Goal: Information Seeking & Learning: Learn about a topic

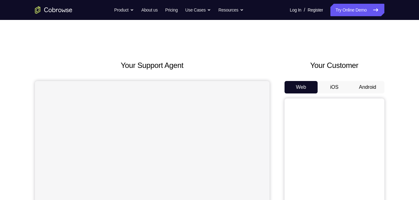
click at [369, 82] on button "Android" at bounding box center [367, 87] width 33 height 12
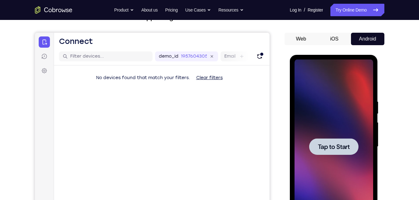
click at [323, 101] on div at bounding box center [333, 147] width 79 height 175
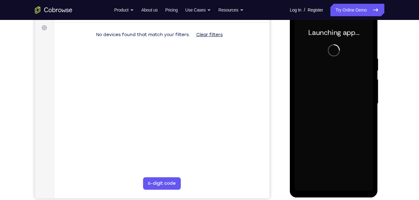
scroll to position [88, 0]
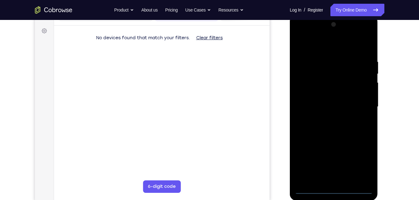
click at [332, 190] on div at bounding box center [333, 107] width 79 height 175
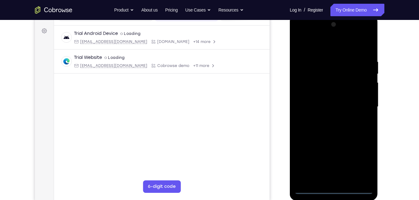
click at [357, 163] on div at bounding box center [333, 107] width 79 height 175
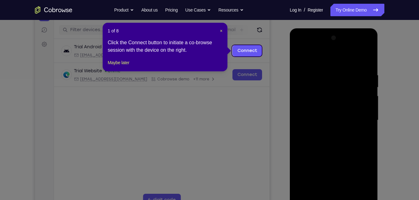
scroll to position [74, 0]
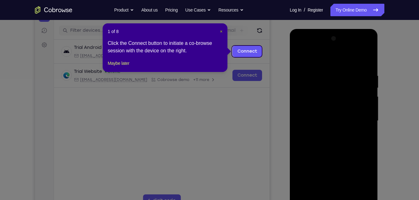
click at [222, 31] on span "×" at bounding box center [221, 31] width 2 height 5
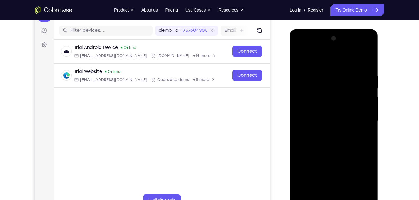
click at [305, 58] on div at bounding box center [333, 121] width 79 height 175
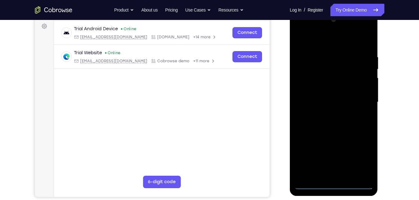
click at [307, 83] on div at bounding box center [333, 102] width 79 height 175
click at [333, 102] on div at bounding box center [333, 102] width 79 height 175
click at [332, 96] on div at bounding box center [333, 102] width 79 height 175
click at [335, 84] on div at bounding box center [333, 102] width 79 height 175
click at [328, 109] on div at bounding box center [333, 102] width 79 height 175
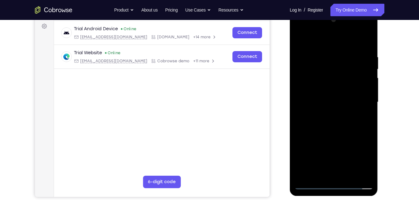
drag, startPoint x: 331, startPoint y: 91, endPoint x: 337, endPoint y: 46, distance: 45.0
click at [337, 46] on div at bounding box center [333, 102] width 79 height 175
click at [328, 174] on div at bounding box center [333, 102] width 79 height 175
click at [369, 28] on div at bounding box center [333, 102] width 79 height 175
click at [349, 147] on div at bounding box center [333, 102] width 79 height 175
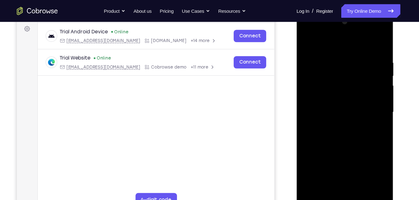
click at [334, 29] on div at bounding box center [340, 103] width 79 height 175
click at [321, 42] on div at bounding box center [340, 103] width 79 height 175
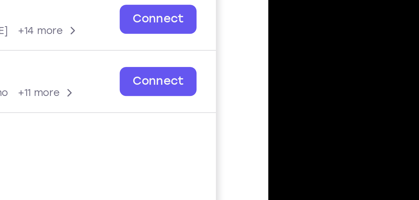
click at [283, 0] on div at bounding box center [312, 53] width 79 height 175
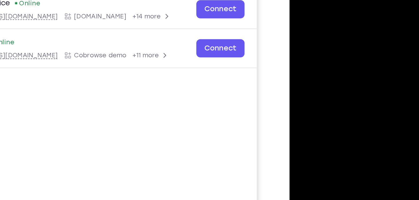
click at [319, 36] on div at bounding box center [333, 65] width 79 height 175
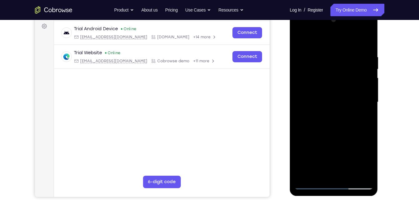
click at [368, 30] on div at bounding box center [333, 102] width 79 height 175
drag, startPoint x: 356, startPoint y: 96, endPoint x: 365, endPoint y: 22, distance: 75.0
click at [365, 22] on div at bounding box center [333, 102] width 79 height 175
click at [363, 96] on div at bounding box center [333, 102] width 79 height 175
click at [358, 40] on div at bounding box center [333, 102] width 79 height 175
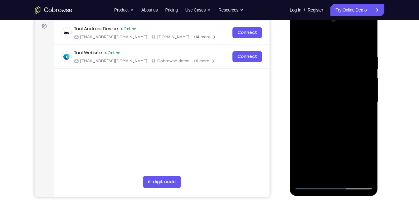
click at [299, 41] on div at bounding box center [333, 102] width 79 height 175
click at [299, 33] on div at bounding box center [333, 102] width 79 height 175
click at [363, 103] on div at bounding box center [333, 102] width 79 height 175
click at [324, 113] on div at bounding box center [333, 102] width 79 height 175
click at [326, 99] on div at bounding box center [333, 102] width 79 height 175
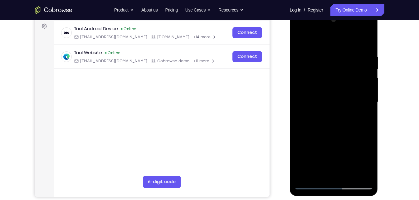
click at [318, 84] on div at bounding box center [333, 102] width 79 height 175
click at [319, 103] on div at bounding box center [333, 102] width 79 height 175
click at [323, 124] on div at bounding box center [333, 102] width 79 height 175
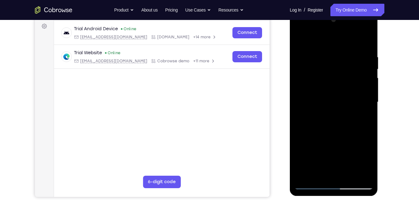
click at [323, 124] on div at bounding box center [333, 102] width 79 height 175
click at [337, 127] on div at bounding box center [333, 102] width 79 height 175
click at [367, 171] on div at bounding box center [333, 102] width 79 height 175
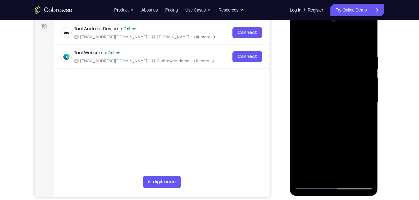
click at [303, 177] on div at bounding box center [333, 102] width 79 height 175
click at [321, 58] on div at bounding box center [333, 102] width 79 height 175
click at [364, 43] on div at bounding box center [333, 102] width 79 height 175
click at [351, 177] on div at bounding box center [333, 102] width 79 height 175
click at [330, 132] on div at bounding box center [333, 102] width 79 height 175
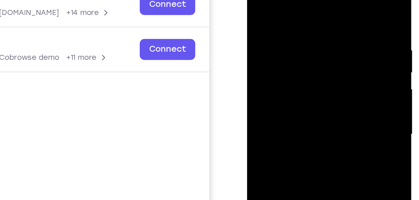
click at [317, 67] on div at bounding box center [291, 55] width 79 height 175
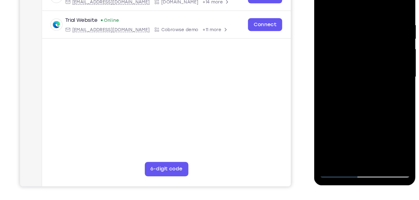
scroll to position [102, 0]
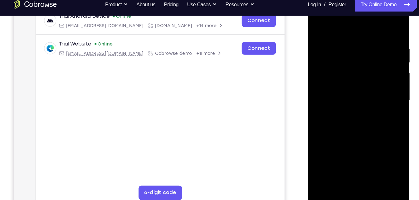
click at [316, 20] on div at bounding box center [351, 86] width 79 height 175
drag, startPoint x: 374, startPoint y: 36, endPoint x: 325, endPoint y: 40, distance: 49.0
click at [325, 40] on div at bounding box center [351, 86] width 79 height 175
drag, startPoint x: 368, startPoint y: 38, endPoint x: 322, endPoint y: 35, distance: 46.2
click at [322, 35] on div at bounding box center [351, 86] width 79 height 175
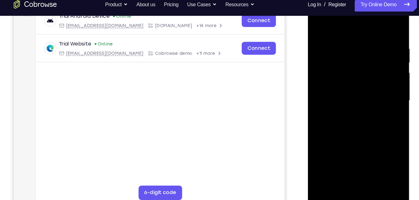
drag, startPoint x: 374, startPoint y: 39, endPoint x: 320, endPoint y: 35, distance: 54.7
click at [320, 35] on div at bounding box center [351, 86] width 79 height 175
drag, startPoint x: 374, startPoint y: 33, endPoint x: 306, endPoint y: 26, distance: 68.2
click at [307, 26] on html "Online web based iOS Simulators and Android Emulators. Run iPhone, iPad, Mobile…" at bounding box center [351, 88] width 89 height 187
drag, startPoint x: 366, startPoint y: 43, endPoint x: 299, endPoint y: 49, distance: 66.9
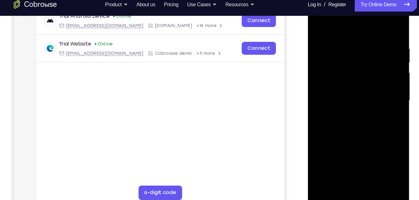
click at [307, 49] on html "Online web based iOS Simulators and Android Emulators. Run iPhone, iPad, Mobile…" at bounding box center [351, 88] width 89 height 187
drag, startPoint x: 369, startPoint y: 34, endPoint x: 301, endPoint y: 32, distance: 68.0
click at [307, 32] on html "Online web based iOS Simulators and Android Emulators. Run iPhone, iPad, Mobile…" at bounding box center [351, 88] width 89 height 187
drag, startPoint x: 367, startPoint y: 43, endPoint x: 320, endPoint y: 41, distance: 47.1
click at [320, 41] on div at bounding box center [351, 86] width 79 height 175
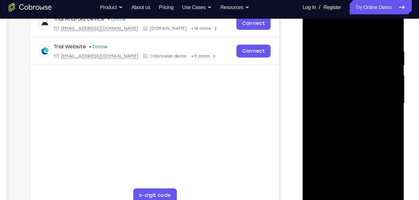
click at [331, 164] on div at bounding box center [346, 89] width 79 height 175
click at [334, 26] on div at bounding box center [346, 89] width 79 height 175
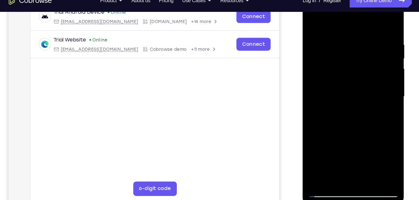
drag, startPoint x: 337, startPoint y: 46, endPoint x: 337, endPoint y: 52, distance: 5.9
click at [337, 52] on div at bounding box center [346, 82] width 79 height 175
click at [311, 17] on div at bounding box center [346, 82] width 79 height 175
click at [311, 18] on div at bounding box center [346, 82] width 79 height 175
click at [335, 37] on div at bounding box center [346, 82] width 79 height 175
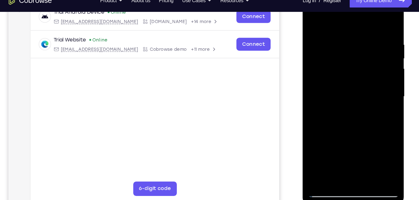
click at [311, 20] on div at bounding box center [346, 82] width 79 height 175
click at [378, 17] on div at bounding box center [346, 82] width 79 height 175
click at [316, 155] on div at bounding box center [346, 82] width 79 height 175
